Goal: Information Seeking & Learning: Learn about a topic

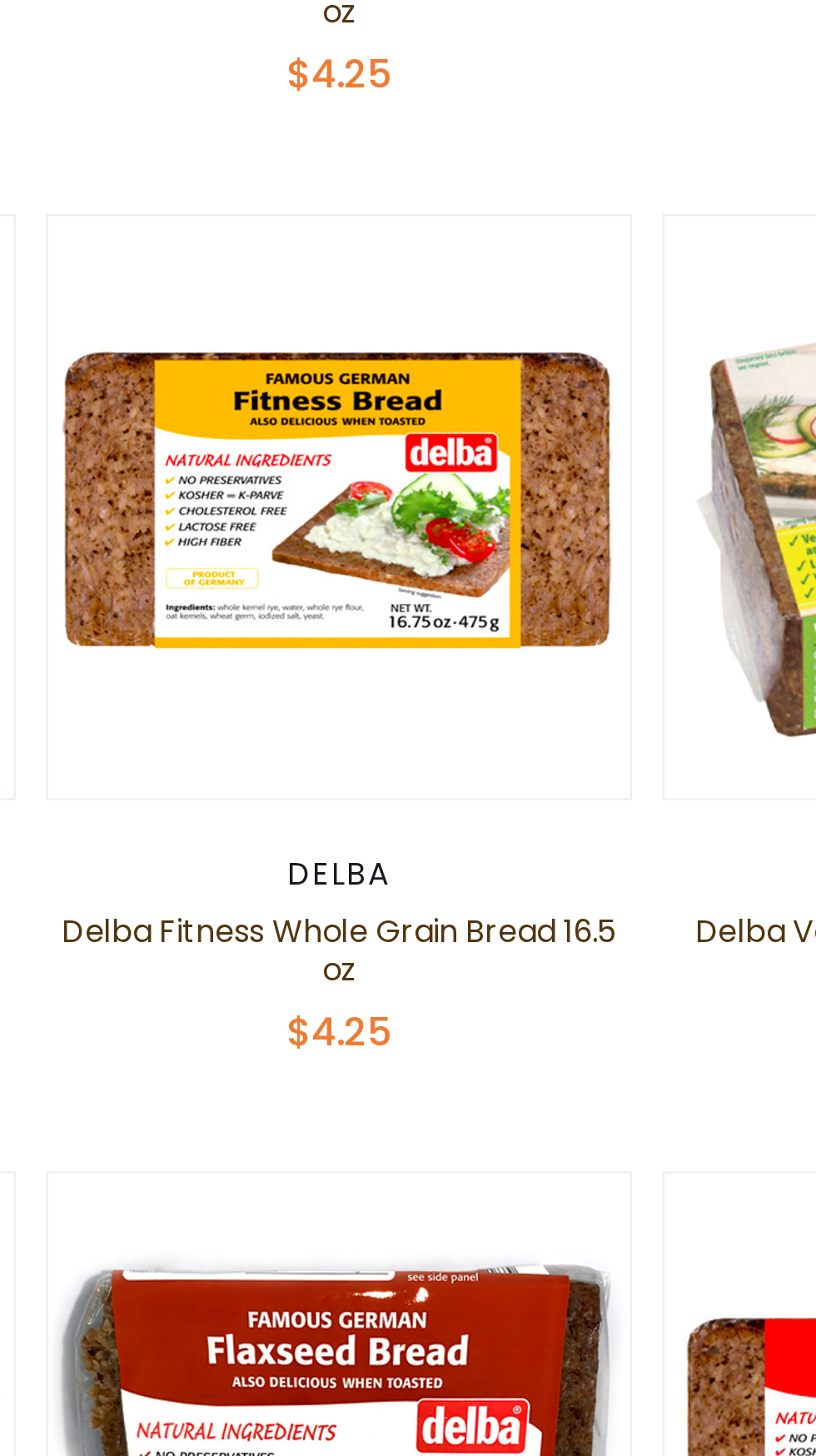
scroll to position [412, 0]
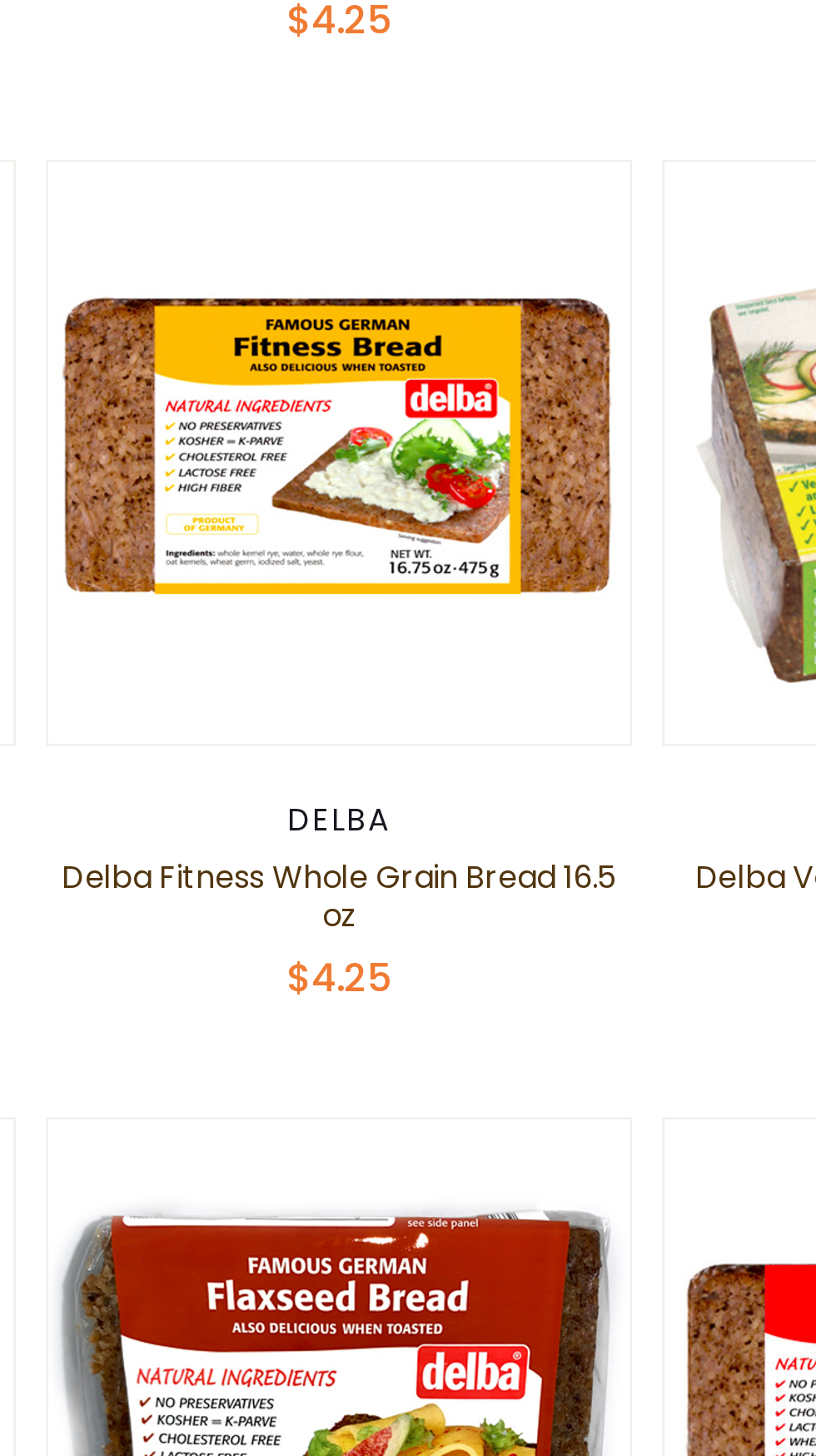
click at [391, 659] on div "Delba" at bounding box center [408, 651] width 254 height 17
click at [350, 579] on link at bounding box center [408, 490] width 213 height 213
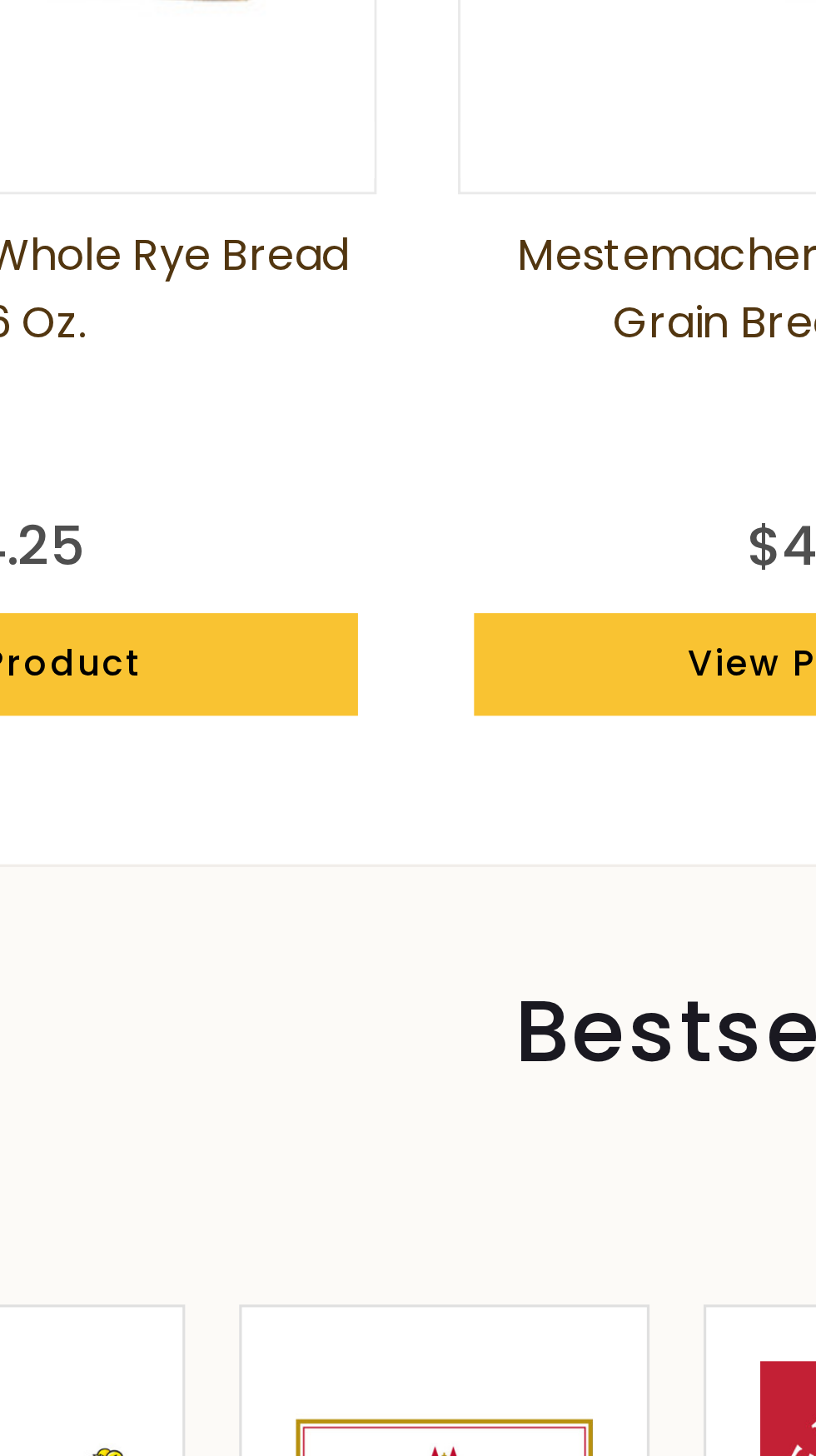
scroll to position [0, 121]
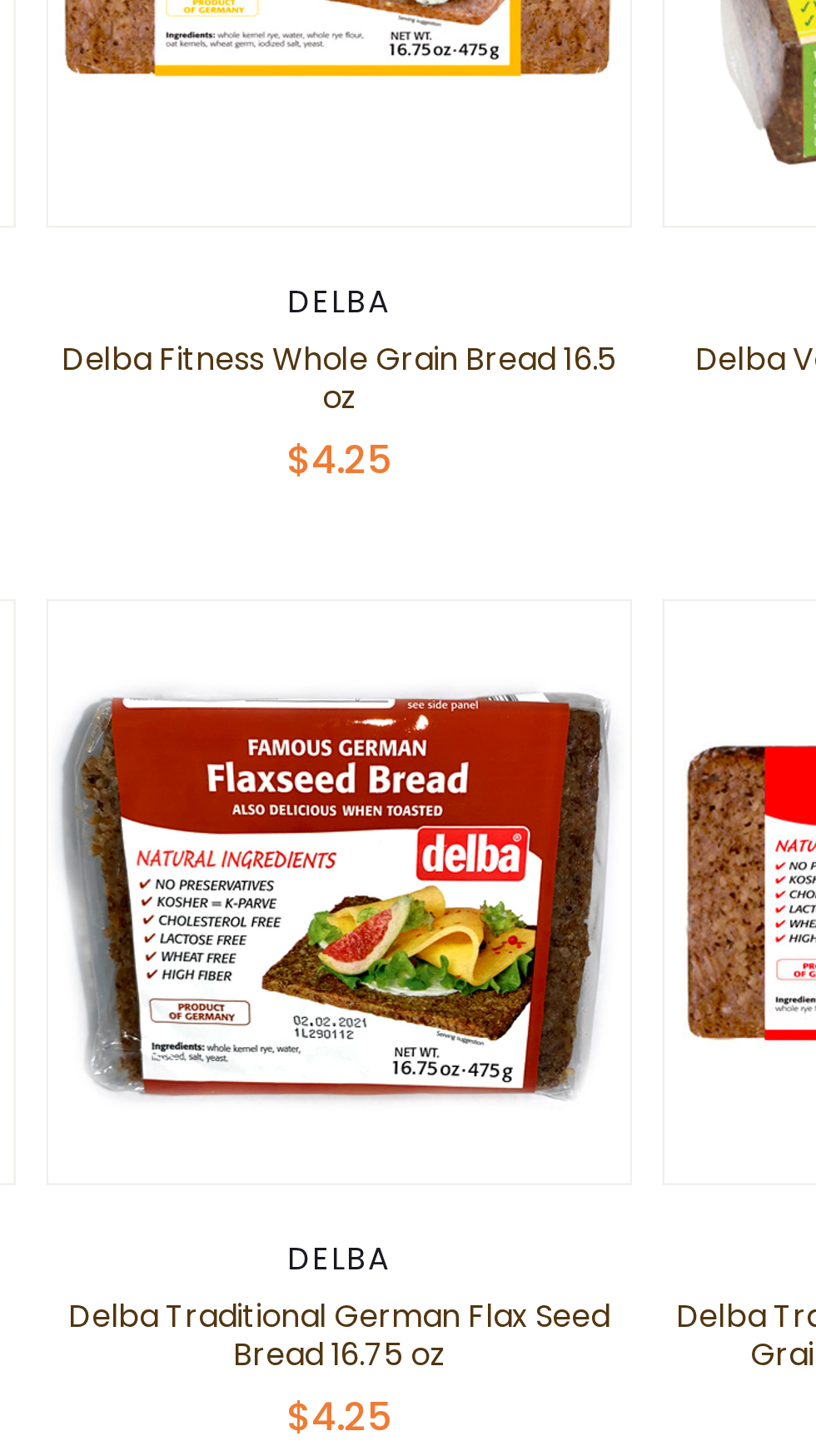
scroll to position [412, 0]
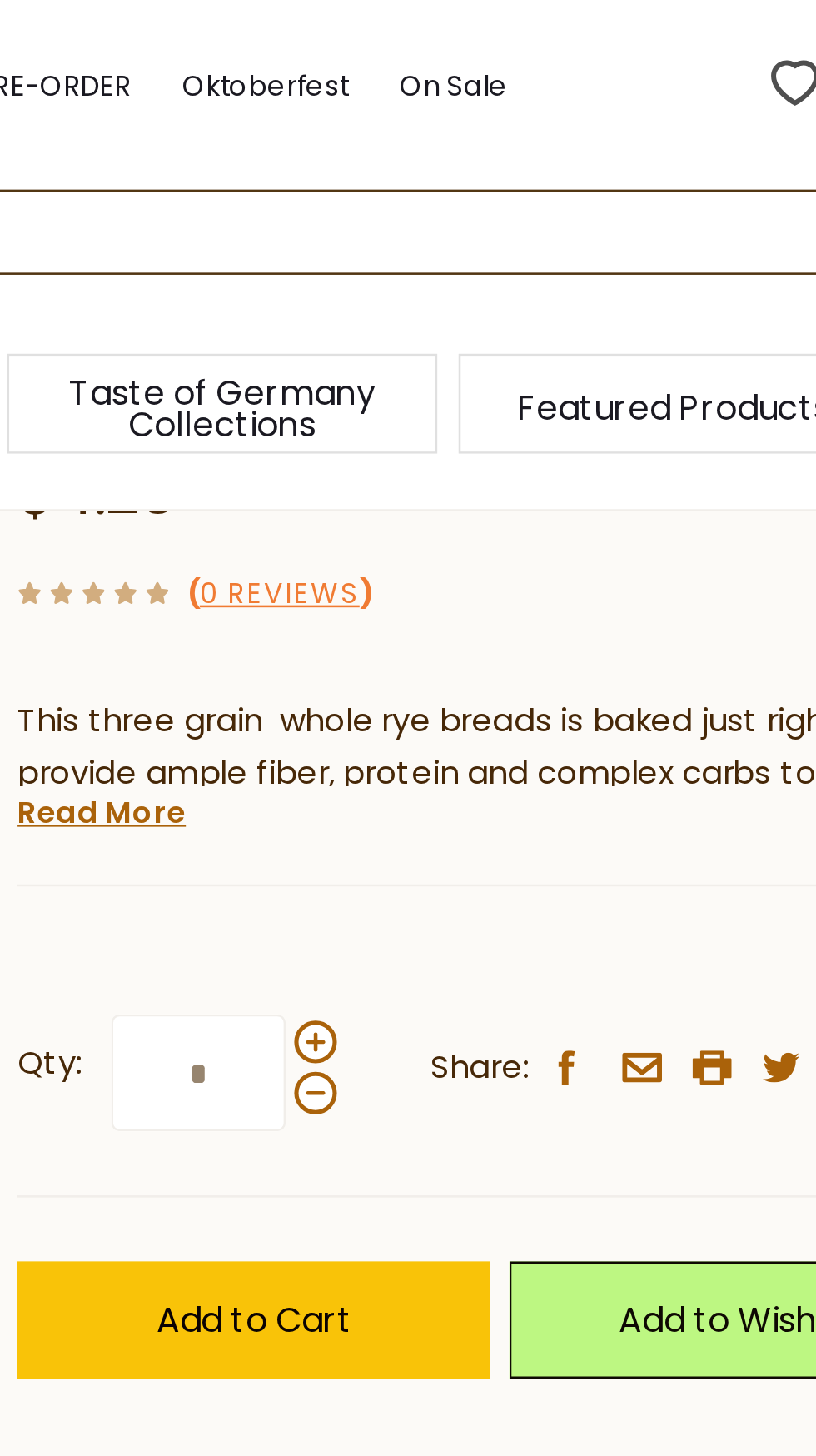
scroll to position [250, 0]
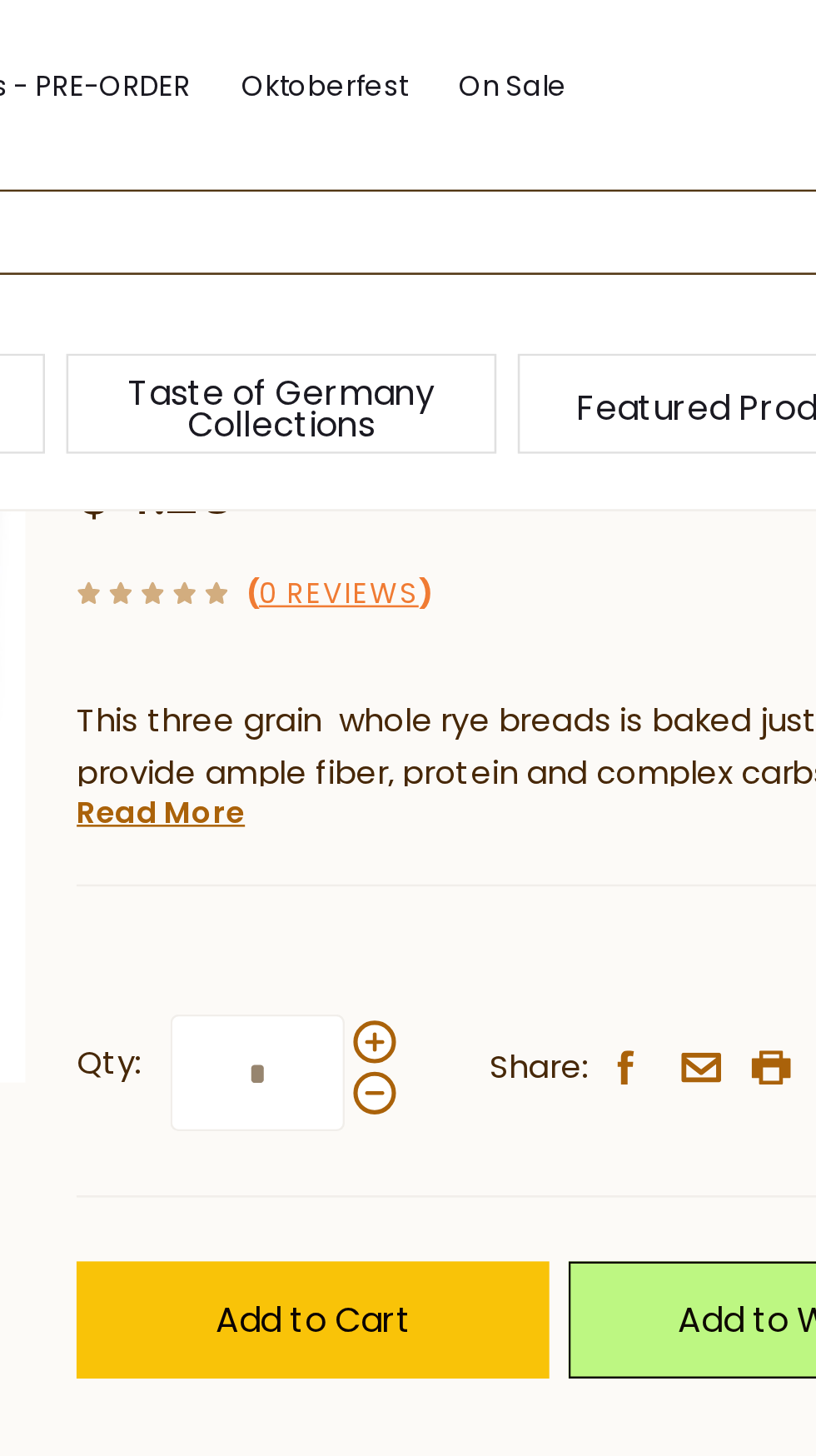
click at [443, 326] on link "Read More" at bounding box center [451, 317] width 66 height 17
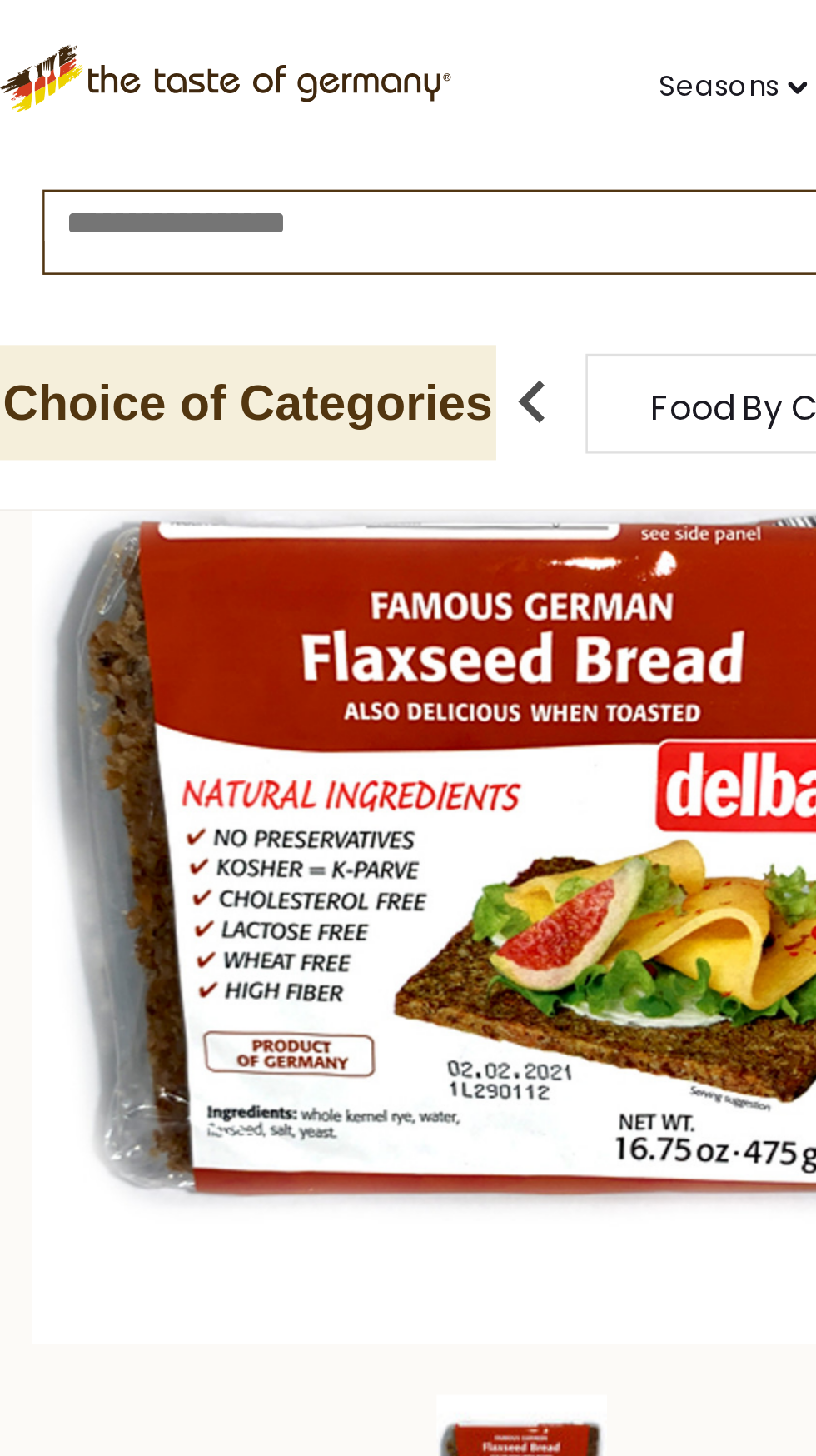
scroll to position [126, 0]
